Goal: Information Seeking & Learning: Learn about a topic

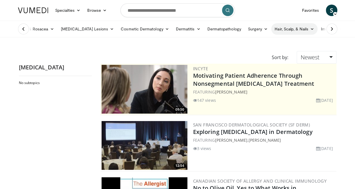
click at [279, 29] on link "Hair, Scalp, & Nails" at bounding box center [294, 28] width 46 height 11
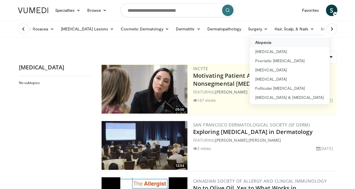
click at [254, 43] on link "Alopecia" at bounding box center [290, 42] width 80 height 9
